Goal: Task Accomplishment & Management: Complete application form

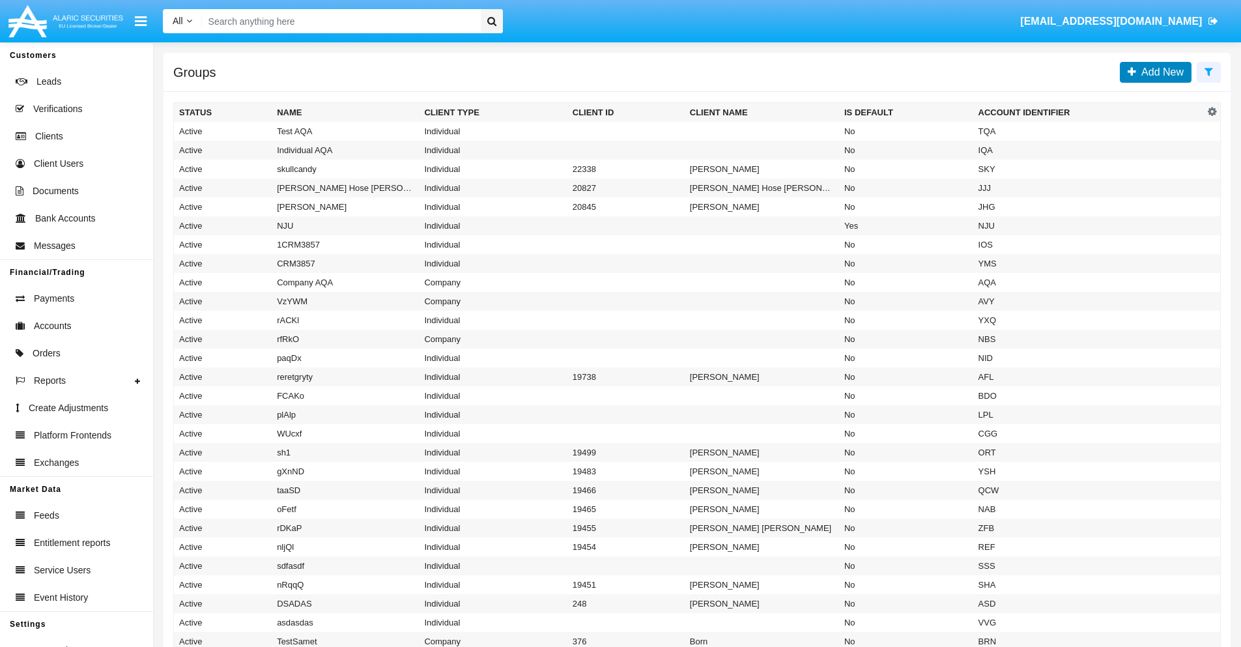
click at [1160, 72] on span "Add New" at bounding box center [1160, 71] width 48 height 11
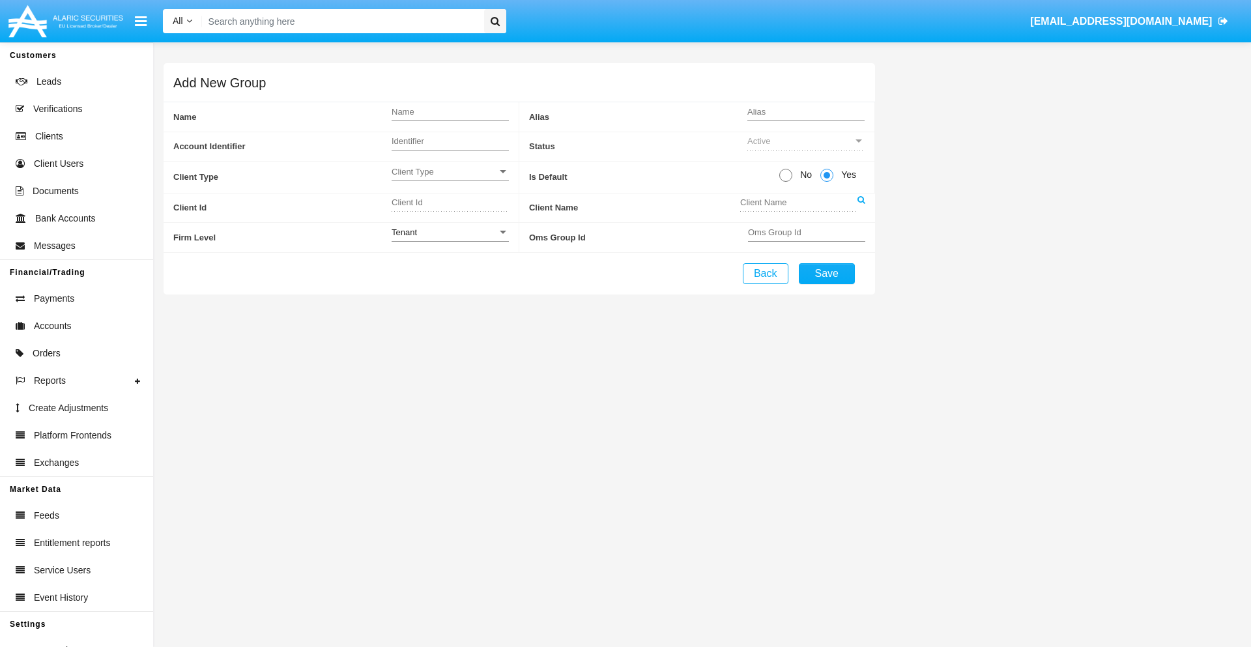
click at [803, 175] on span "No" at bounding box center [803, 175] width 23 height 14
click at [786, 182] on input "No" at bounding box center [785, 182] width 1 height 1
radio input "true"
type input "OxdRP"
type input "X"
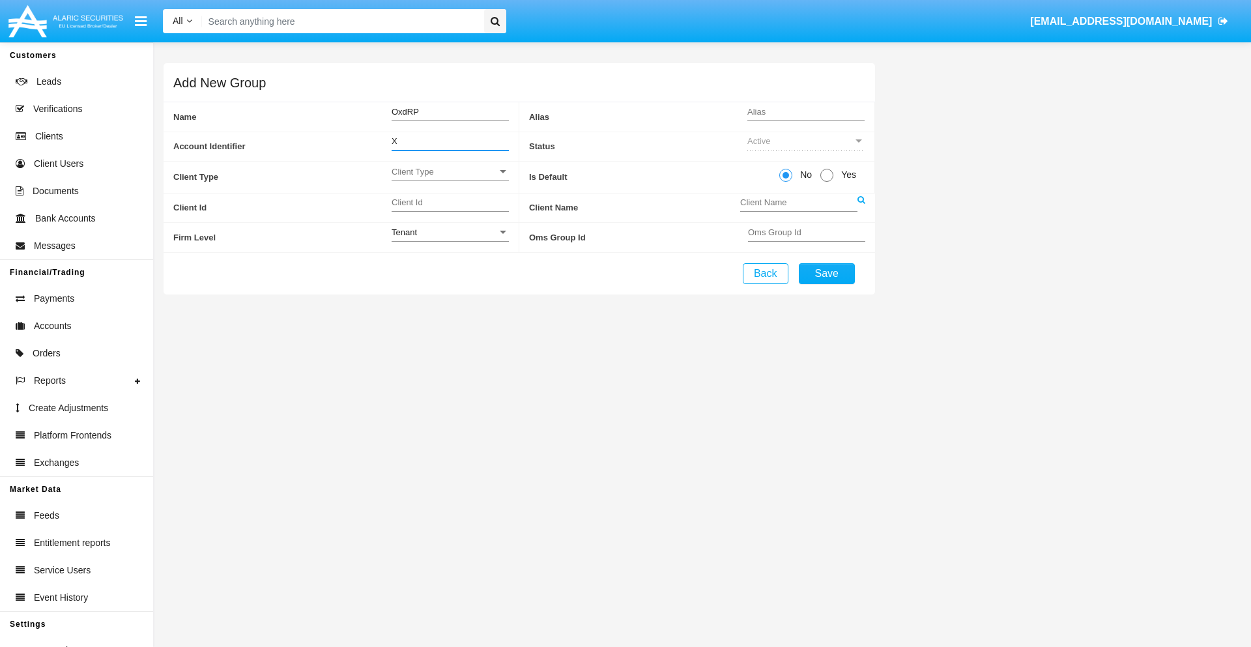
click at [450, 171] on span "Client Type" at bounding box center [445, 171] width 106 height 11
click at [450, 179] on span "Individual" at bounding box center [450, 178] width 117 height 25
click at [450, 232] on div "Tenant" at bounding box center [445, 232] width 106 height 11
click at [450, 239] on span "Tenant" at bounding box center [450, 239] width 117 height 25
type input "MvEtz"
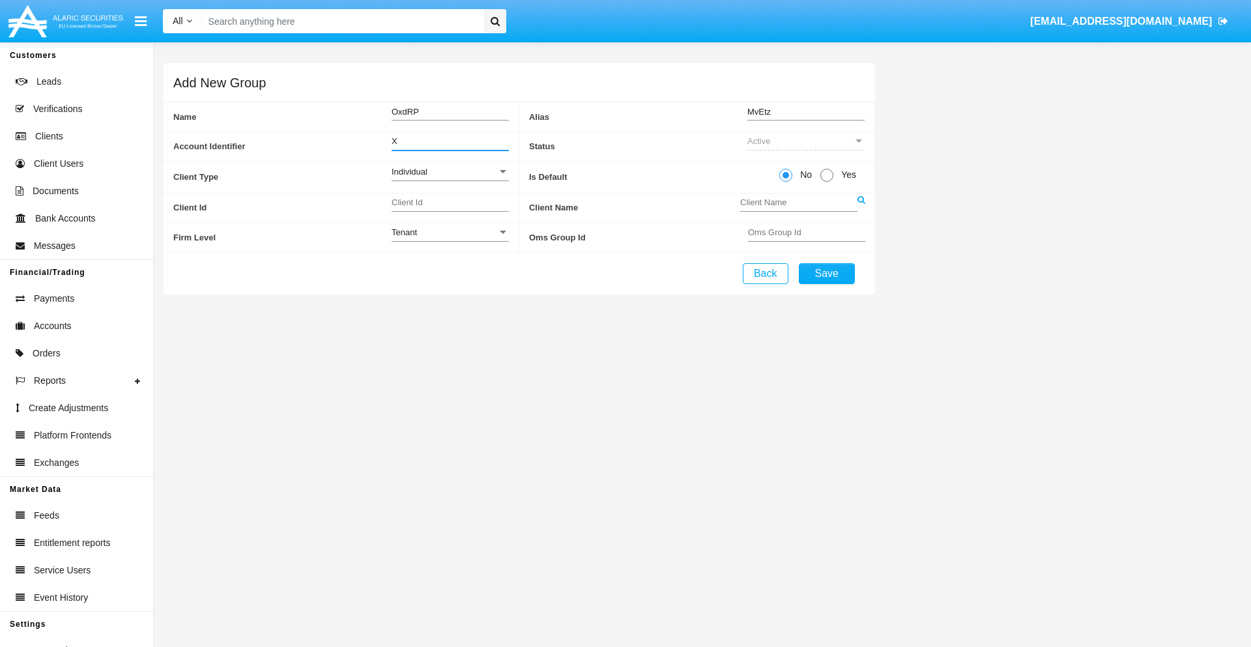
type input "X"
click at [826, 273] on button "Save" at bounding box center [827, 273] width 56 height 21
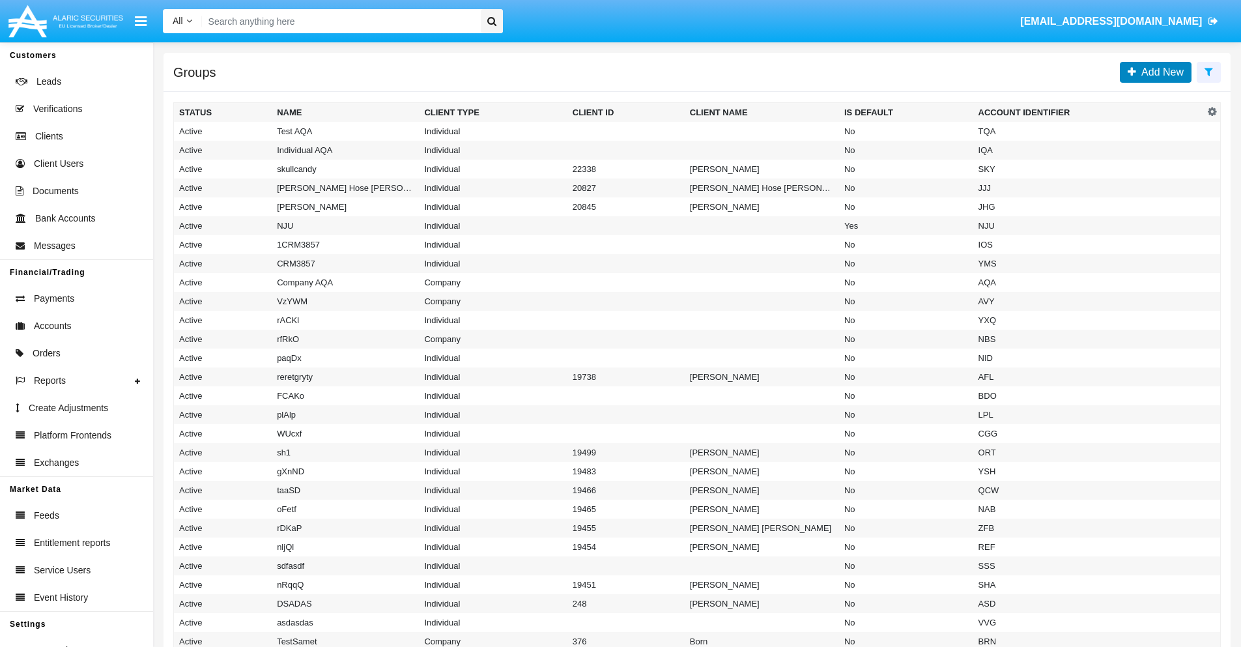
click at [1160, 72] on span "Add New" at bounding box center [1160, 71] width 48 height 11
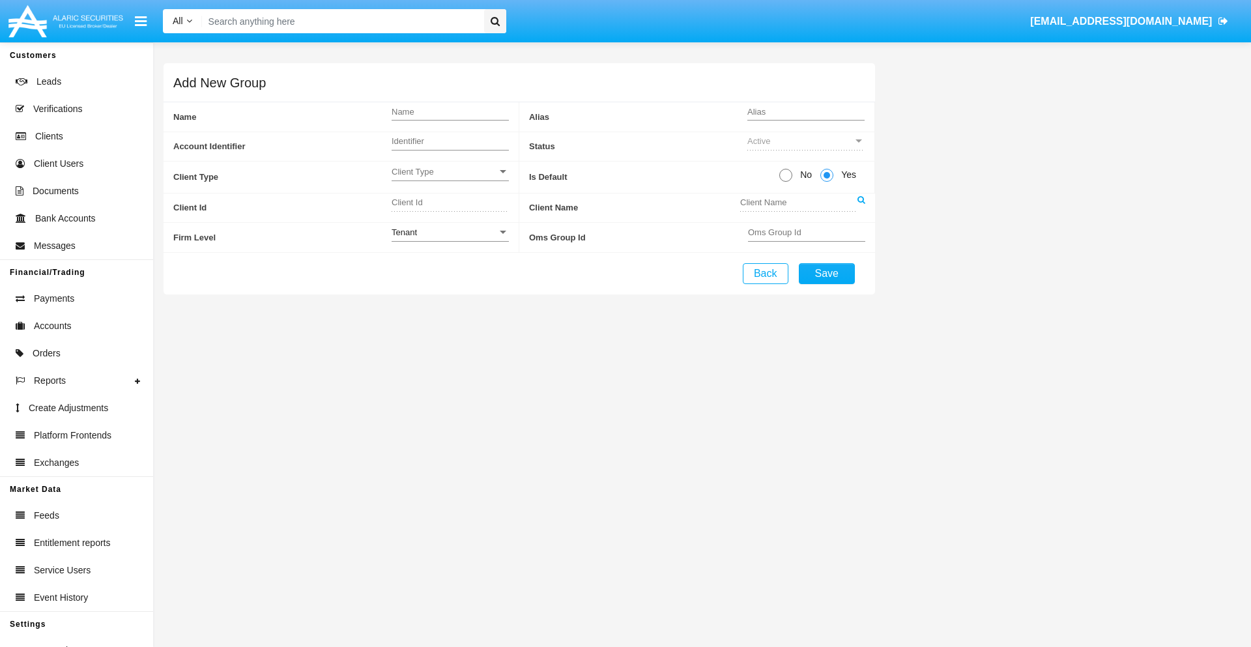
click at [803, 175] on span "No" at bounding box center [803, 175] width 23 height 14
click at [786, 182] on input "No" at bounding box center [785, 182] width 1 height 1
radio input "true"
click at [450, 171] on span "Client Type" at bounding box center [445, 171] width 106 height 11
click at [450, 204] on span "Company" at bounding box center [450, 204] width 117 height 25
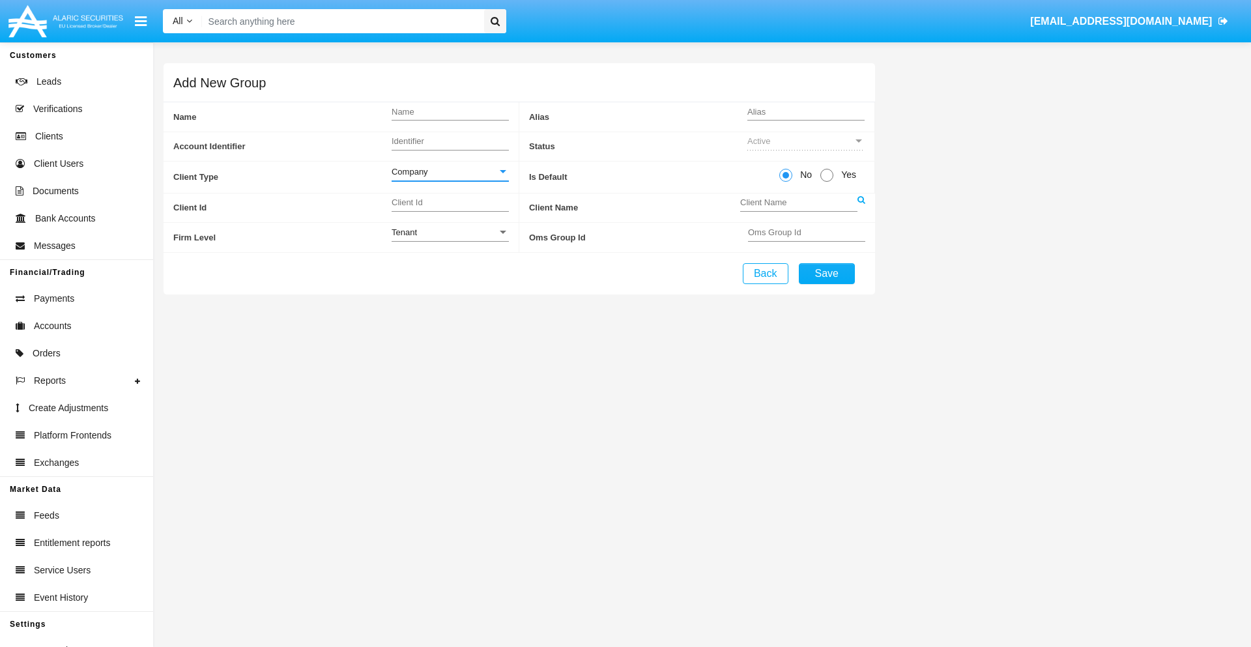
click at [861, 207] on link at bounding box center [861, 208] width 8 height 29
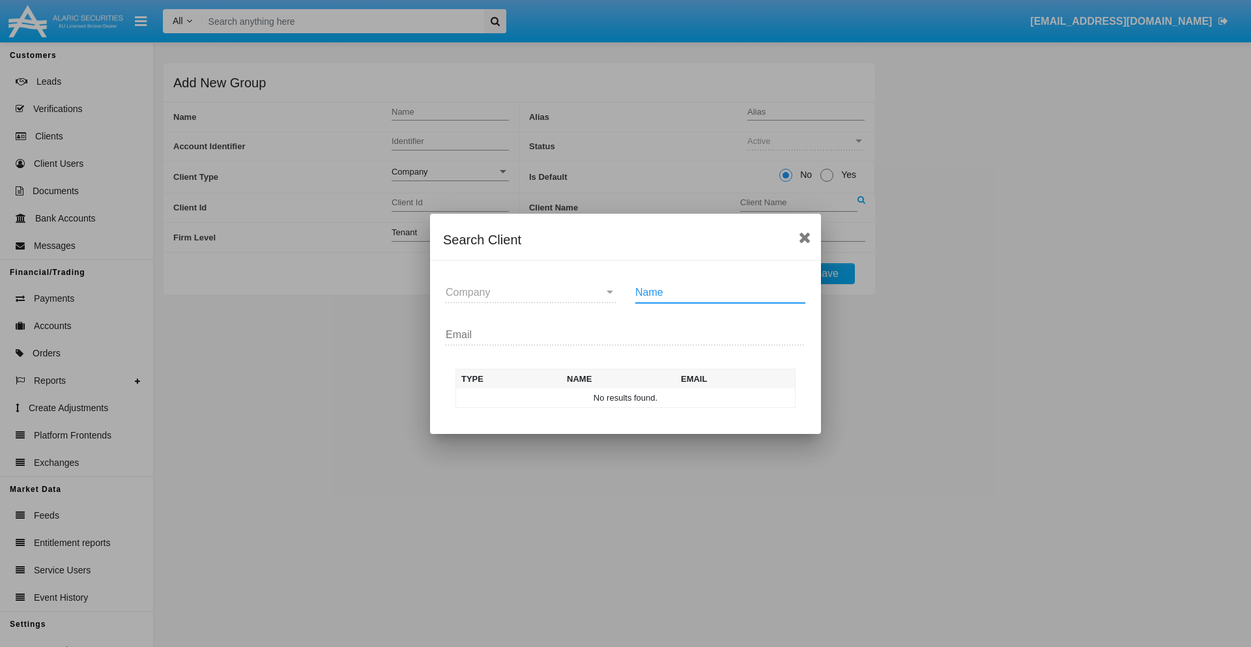
click at [720, 292] on input "Name" at bounding box center [720, 293] width 170 height 12
type input "FlashTurtles"
click at [637, 397] on td "FlashTurtles" at bounding box center [637, 398] width 137 height 20
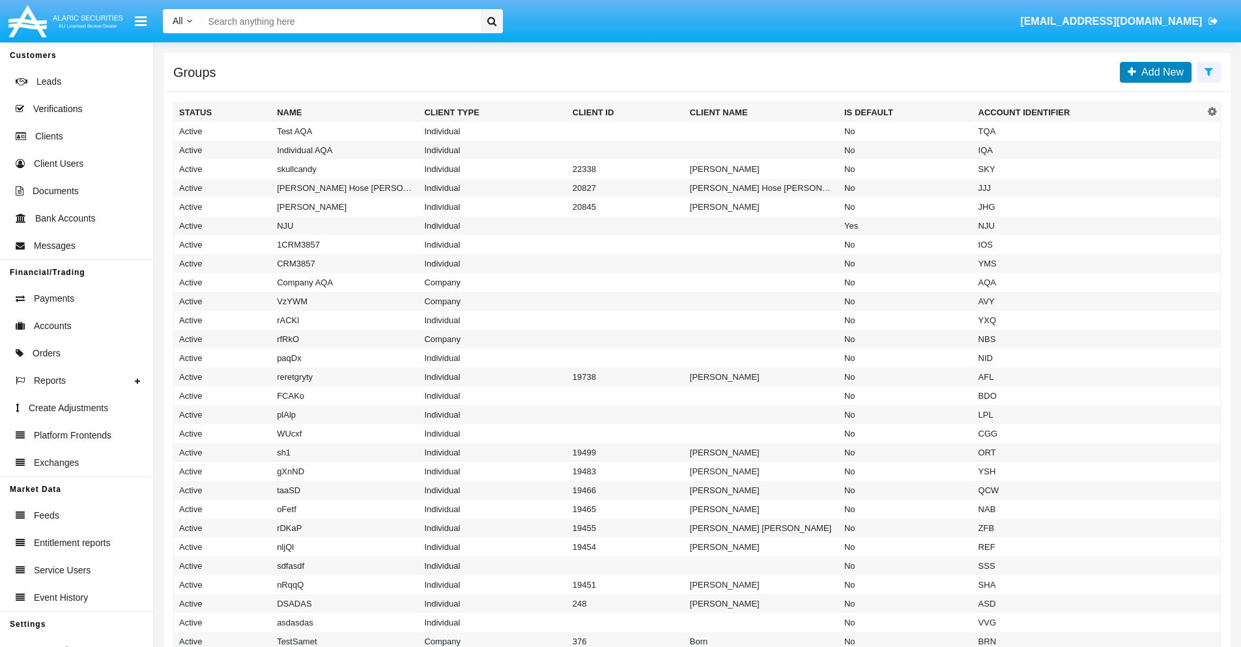
click at [1160, 72] on span "Add New" at bounding box center [1160, 71] width 48 height 11
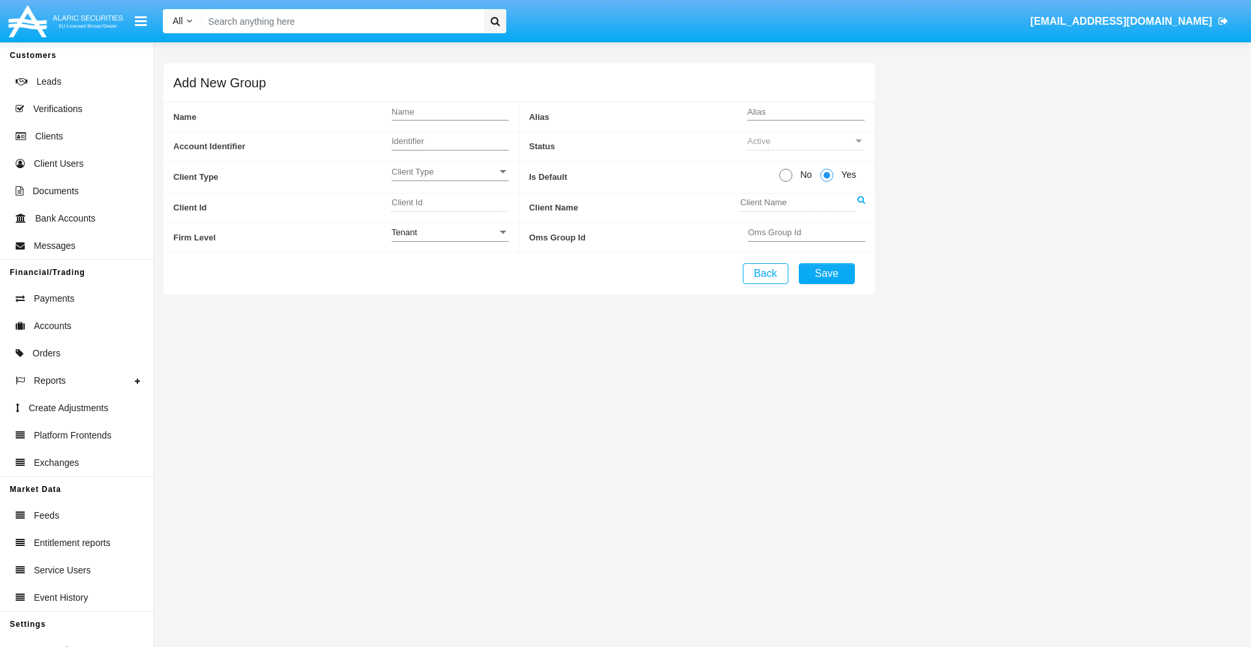
click at [803, 175] on span "No" at bounding box center [803, 175] width 23 height 14
click at [786, 182] on input "No" at bounding box center [785, 182] width 1 height 1
radio input "true"
click at [450, 171] on span "Client Type" at bounding box center [445, 171] width 106 height 11
click at [450, 179] on span "Individual" at bounding box center [440, 178] width 96 height 25
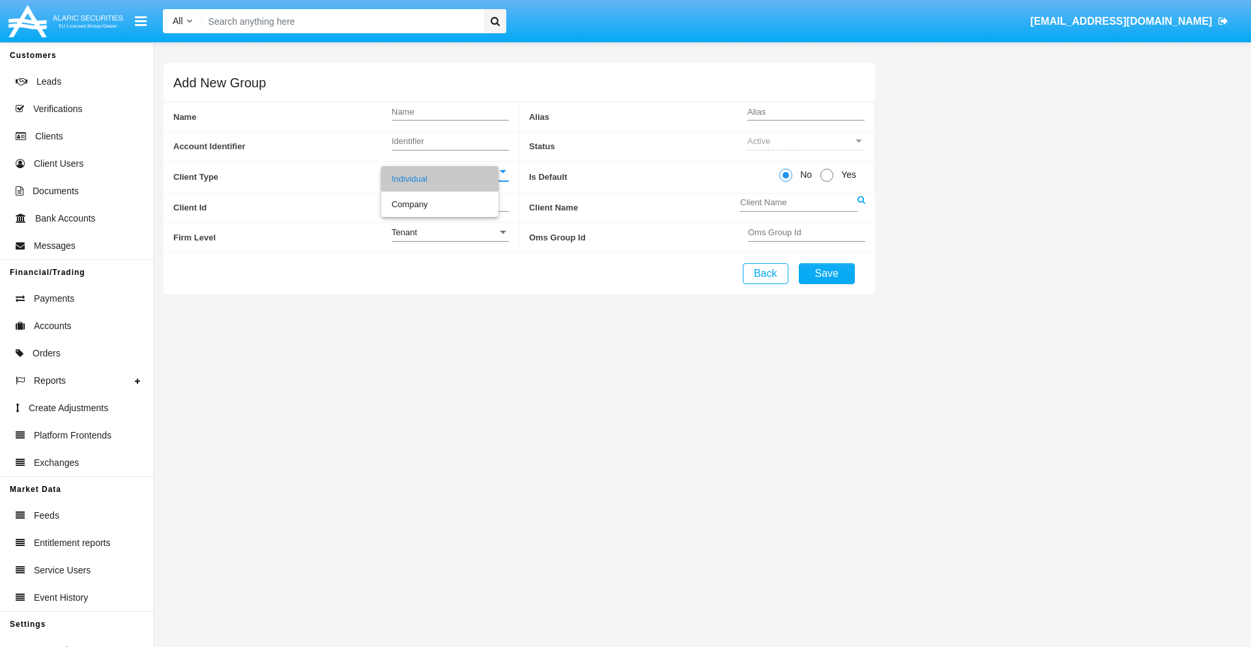
click at [861, 207] on link at bounding box center [861, 208] width 8 height 29
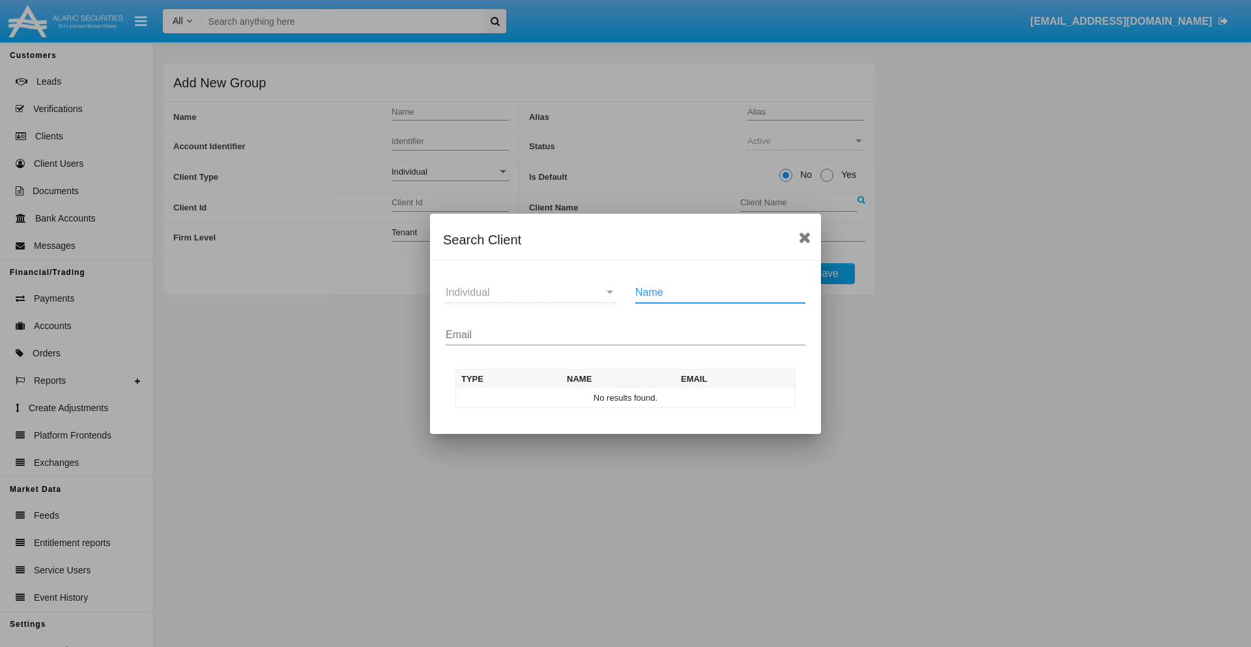
click at [626, 334] on input "Email" at bounding box center [626, 335] width 360 height 12
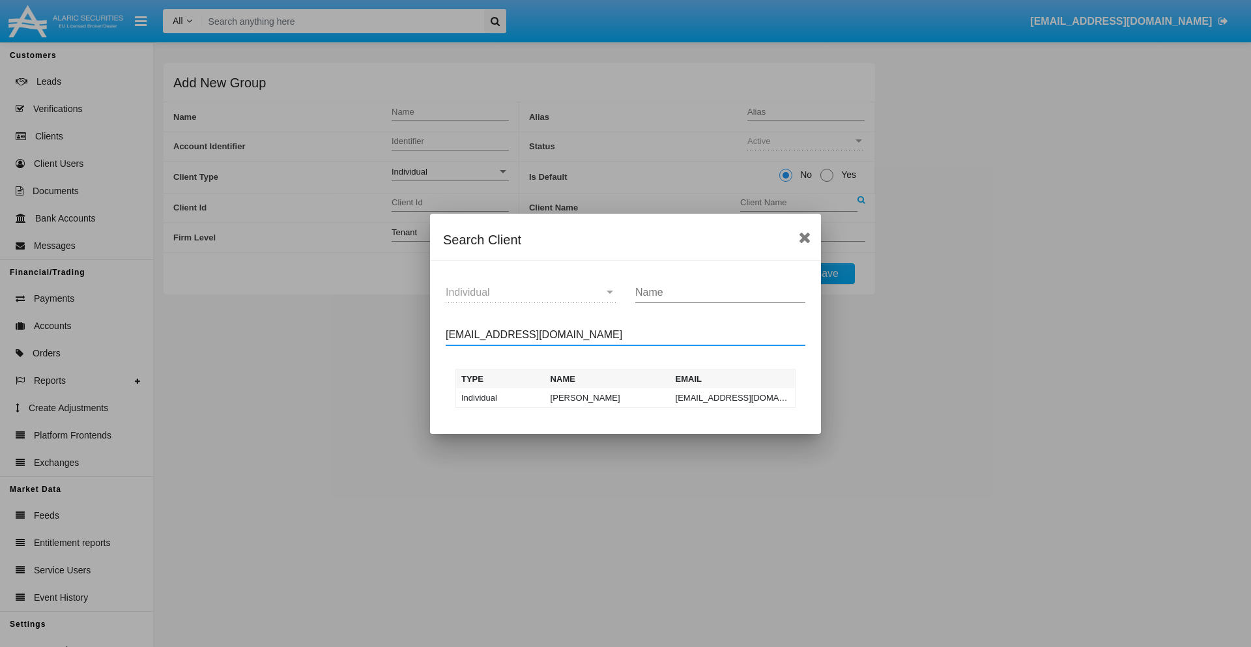
type input "test-user-snake@aqa.com"
click at [732, 397] on td "test-user-snake@aqa.com" at bounding box center [732, 398] width 125 height 20
